Goal: Task Accomplishment & Management: Manage account settings

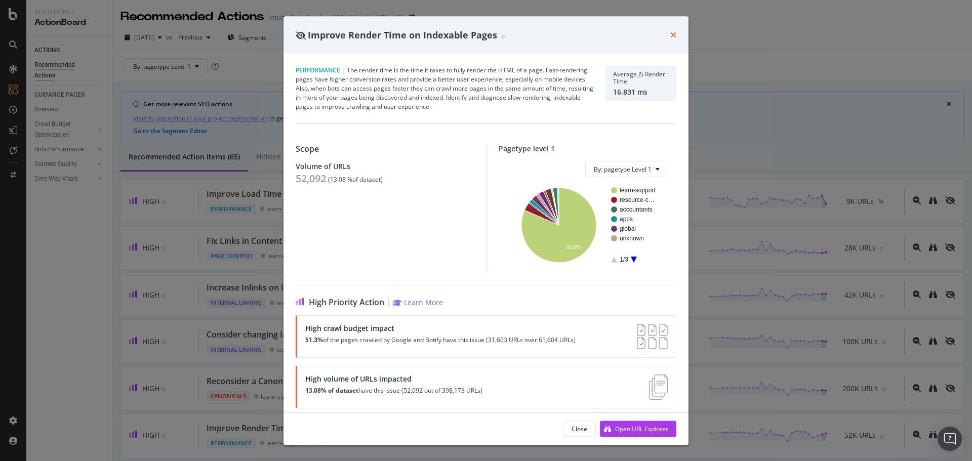
click at [673, 33] on icon "times" at bounding box center [674, 35] width 6 height 8
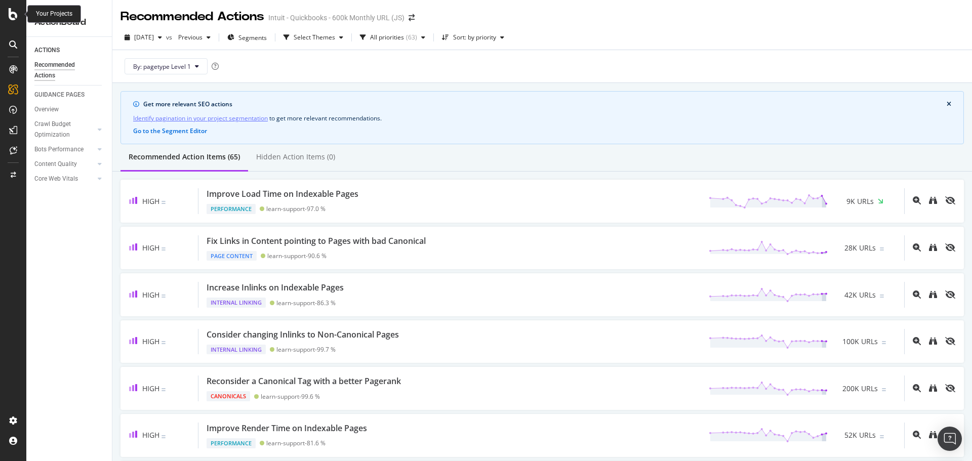
click at [11, 12] on icon at bounding box center [13, 14] width 9 height 12
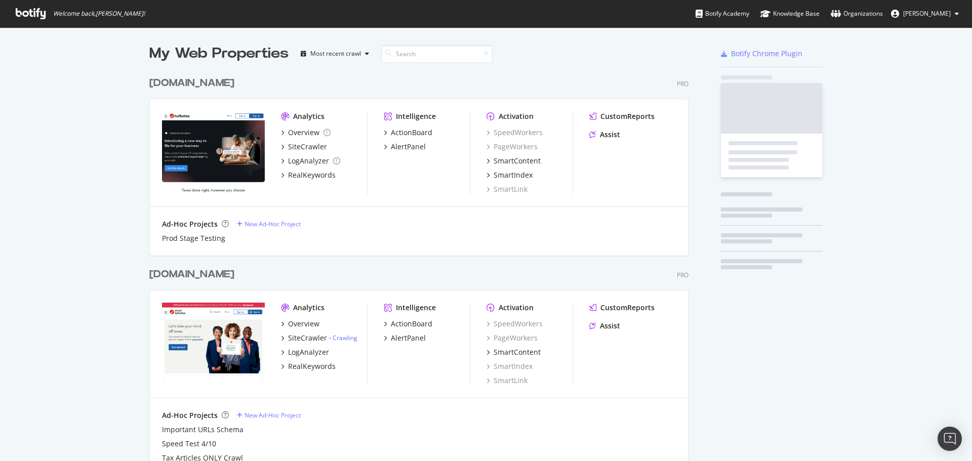
scroll to position [454, 957]
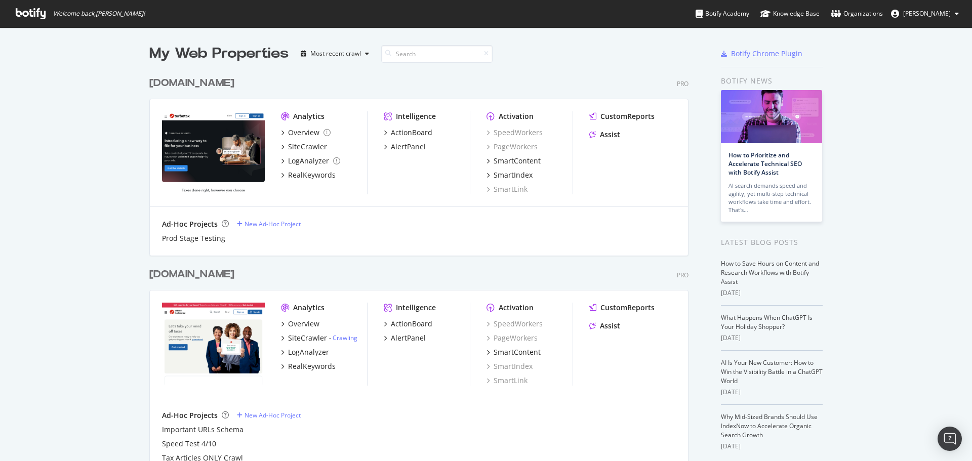
click at [37, 12] on icon at bounding box center [31, 13] width 30 height 11
click at [872, 14] on div "Organizations" at bounding box center [857, 14] width 52 height 10
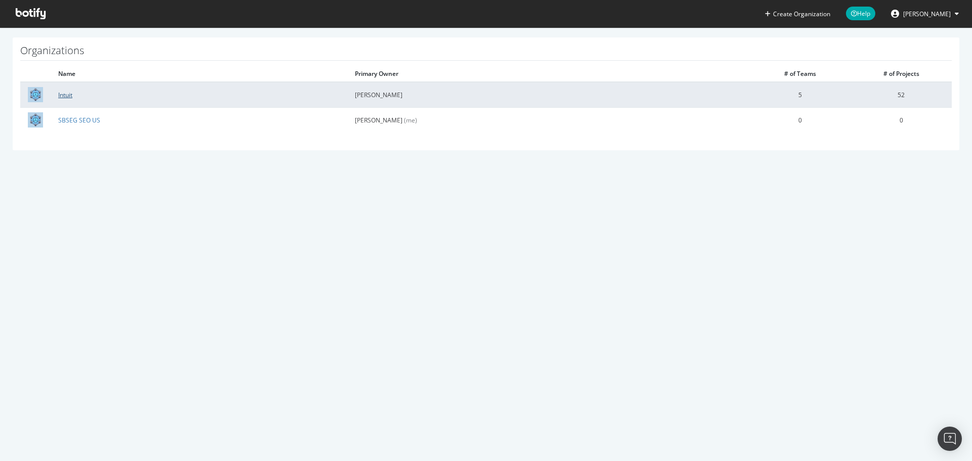
click at [66, 95] on link "Intuit" at bounding box center [65, 95] width 14 height 9
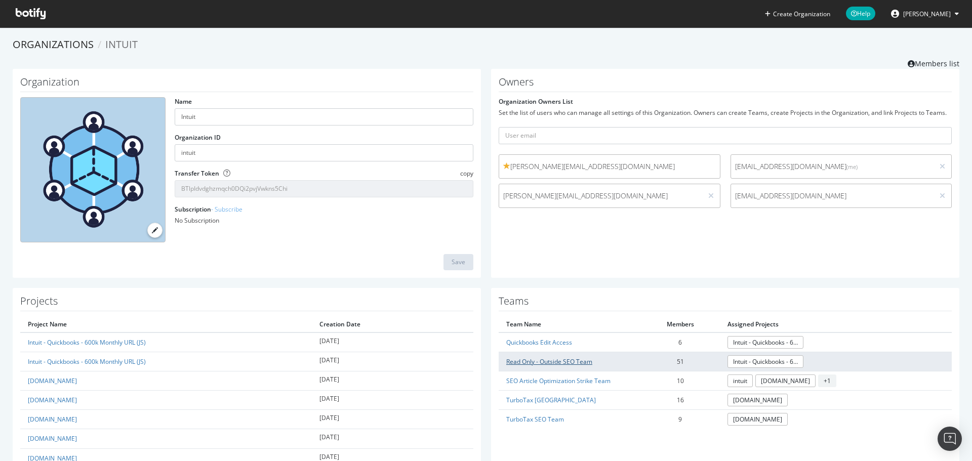
click at [548, 359] on link "Read Only - Outside SEO Team" at bounding box center [549, 362] width 86 height 9
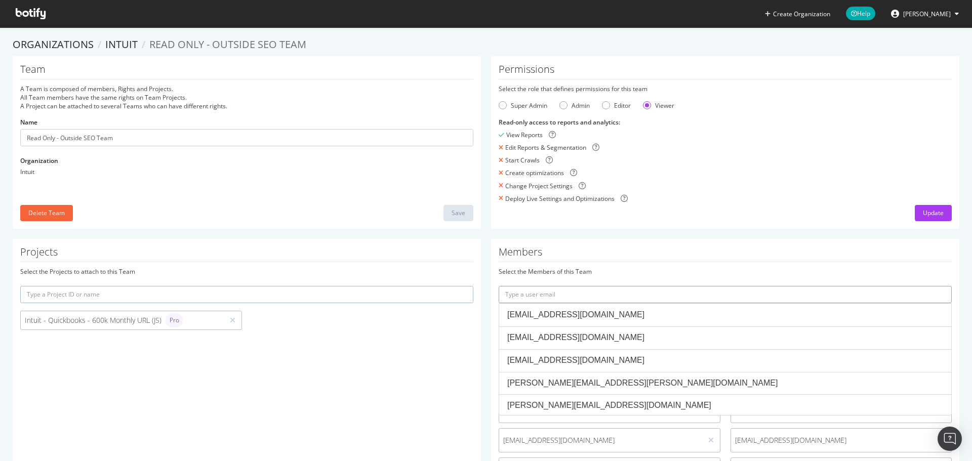
click at [561, 296] on input "text" at bounding box center [725, 294] width 453 height 17
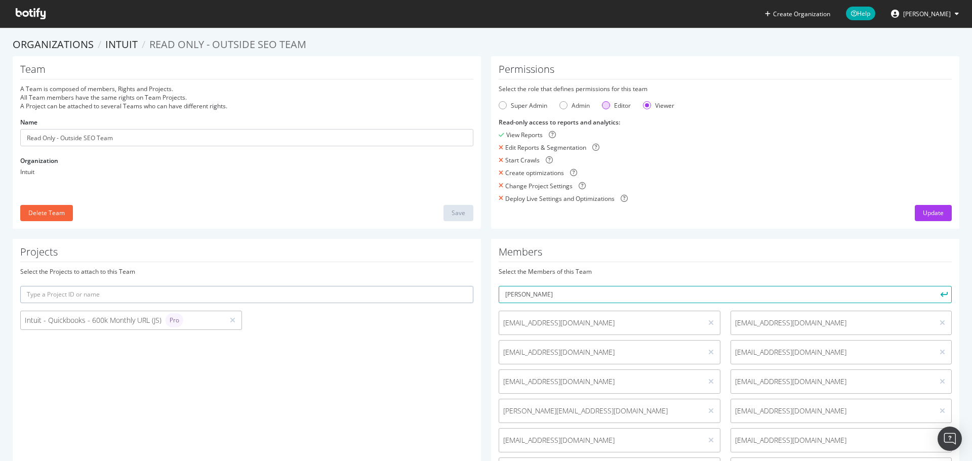
click at [604, 105] on div "Editor" at bounding box center [606, 105] width 8 height 8
click at [645, 100] on form "Select the role that defines permissions for this team Super Admin Admin Editor…" at bounding box center [725, 144] width 453 height 119
click at [644, 104] on div "Viewer" at bounding box center [647, 105] width 8 height 8
click at [755, 120] on div "Read-only access to reports and analytics :" at bounding box center [725, 122] width 453 height 9
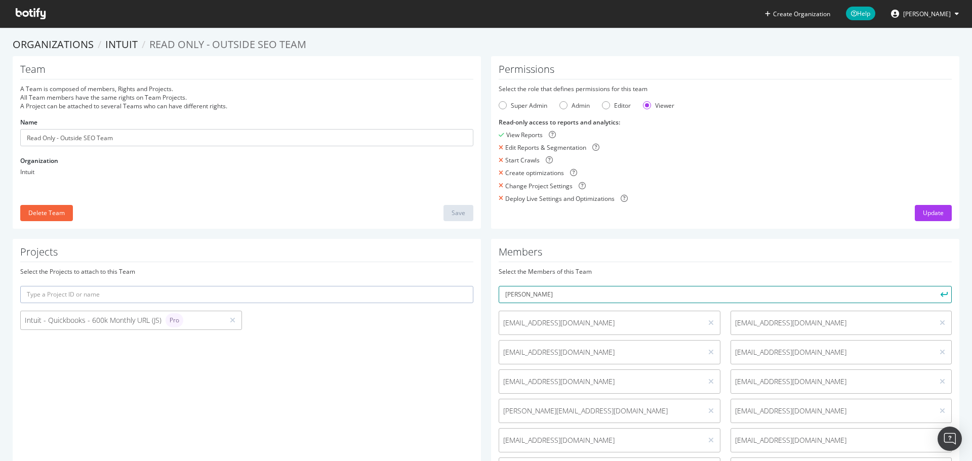
drag, startPoint x: 569, startPoint y: 295, endPoint x: 480, endPoint y: 291, distance: 89.2
paste input "_jain@intuit.com"
type input "neeru_jain@intuit.com"
click at [935, 286] on button "submit" at bounding box center [943, 294] width 17 height 17
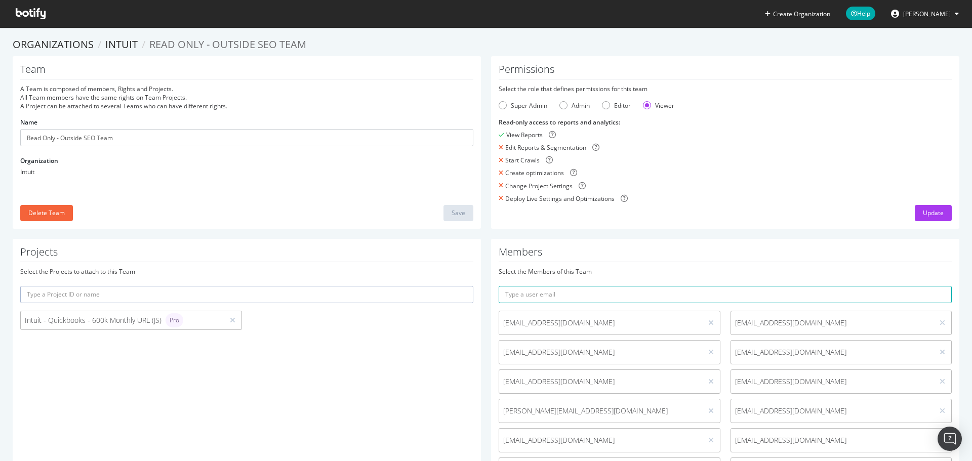
click at [35, 10] on icon at bounding box center [31, 13] width 30 height 11
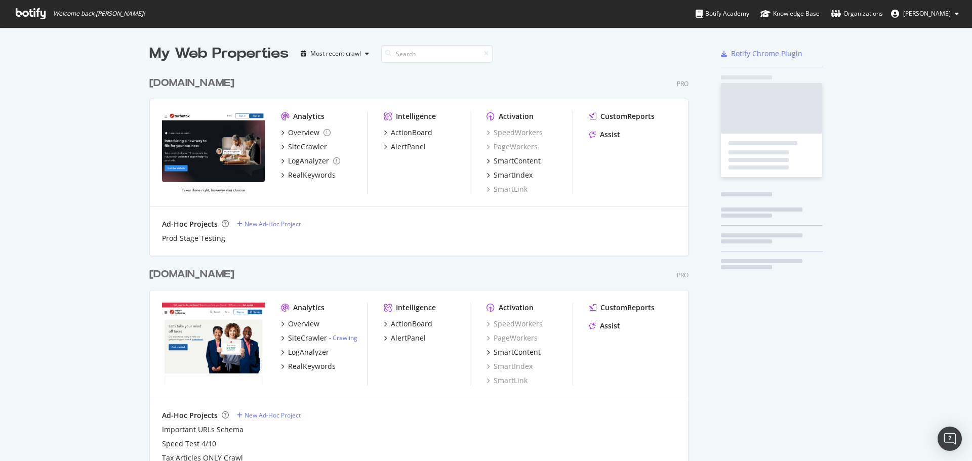
scroll to position [660, 540]
click at [928, 13] on span "[PERSON_NAME]" at bounding box center [927, 13] width 48 height 9
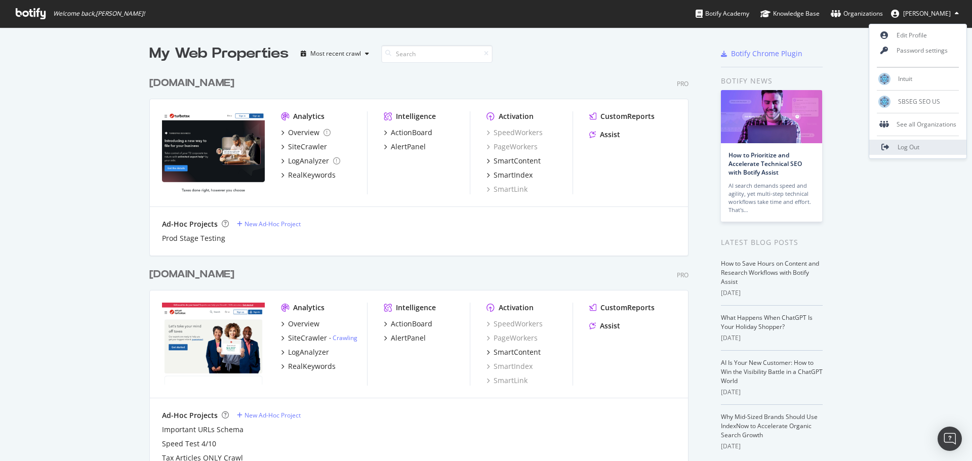
click at [932, 142] on link "Log Out" at bounding box center [918, 147] width 97 height 15
